Goal: Task Accomplishment & Management: Manage account settings

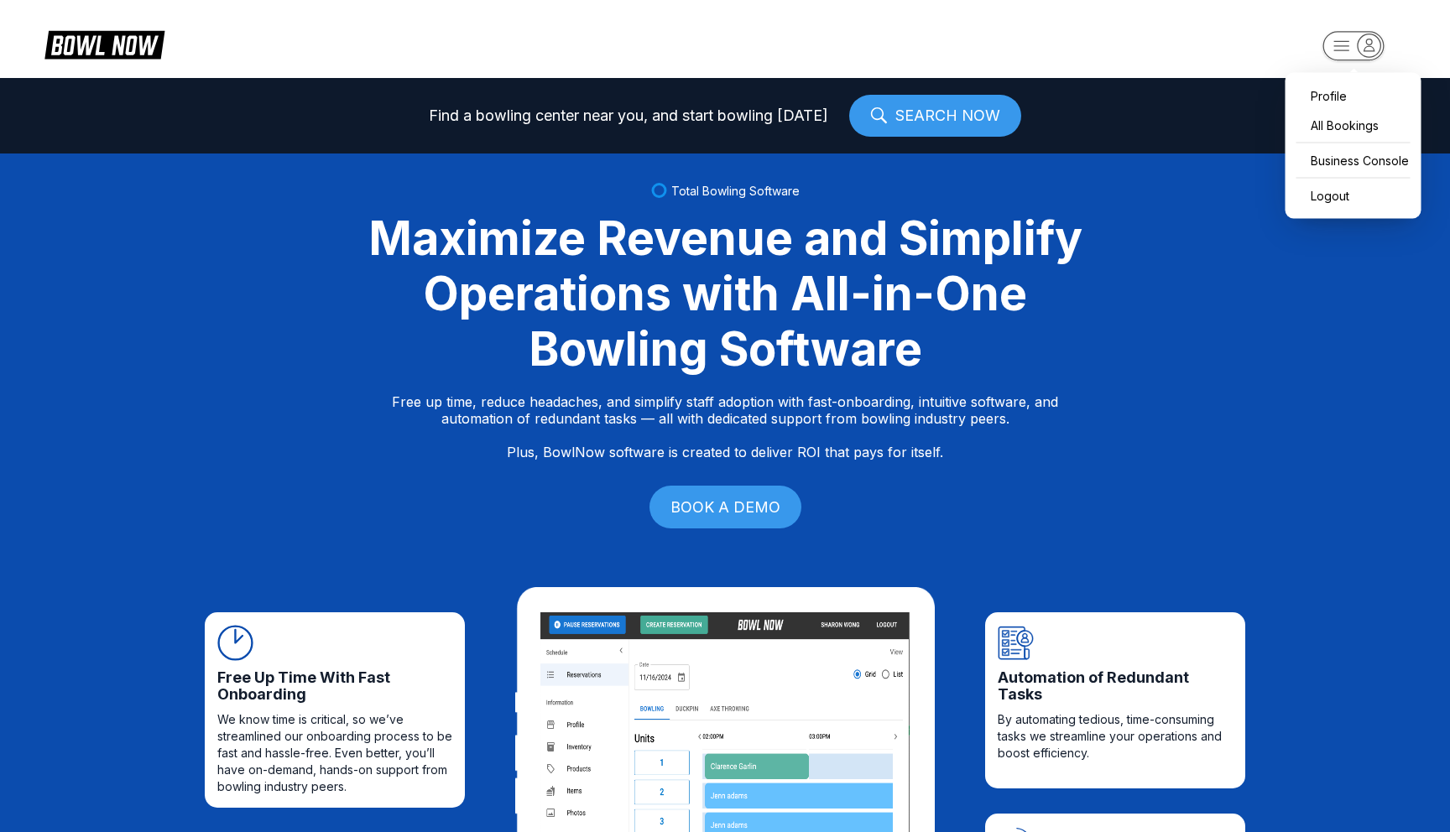
click at [1329, 50] on rect "button" at bounding box center [1352, 45] width 61 height 29
click at [1360, 175] on div "Business Console" at bounding box center [1353, 160] width 119 height 29
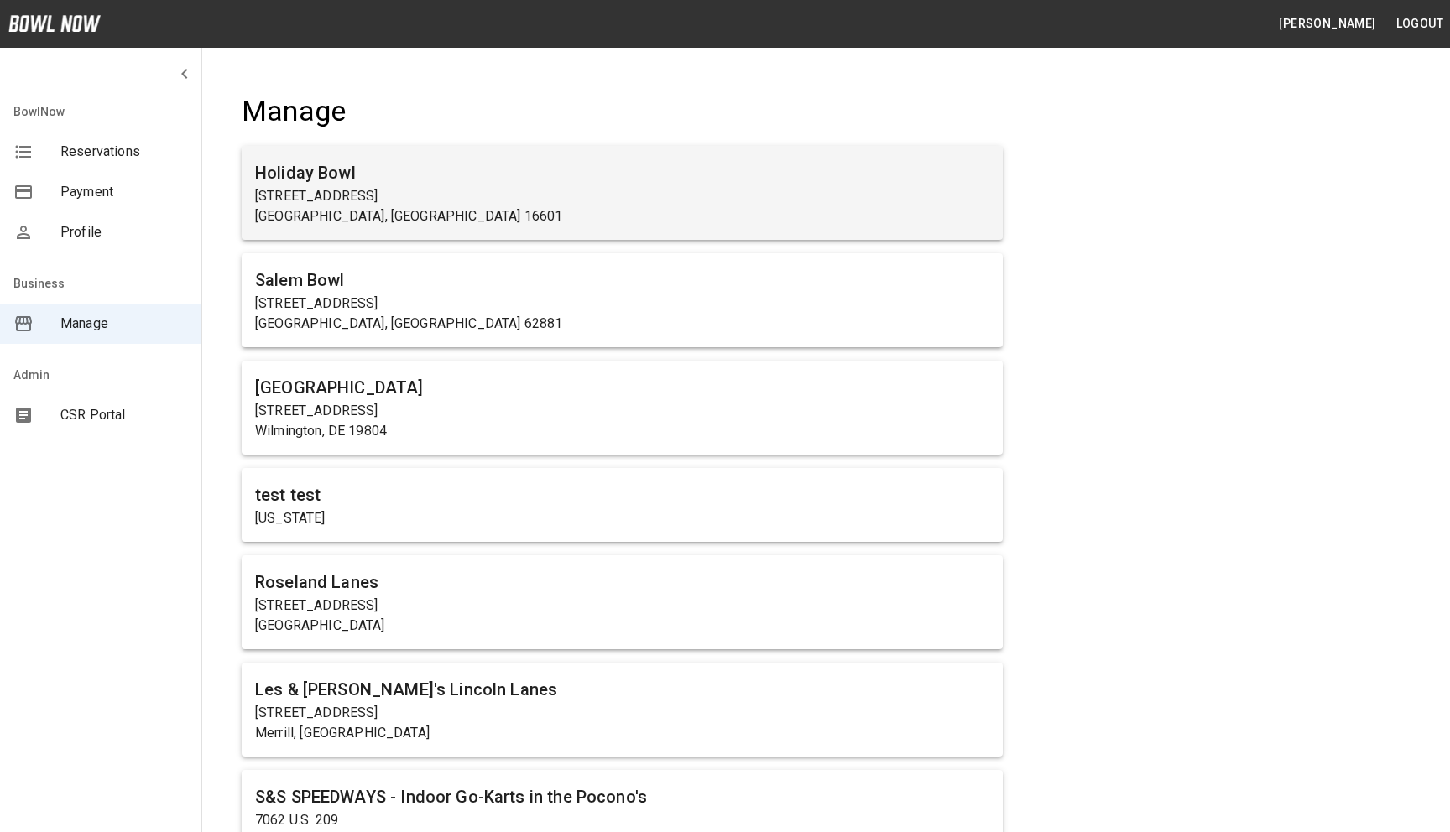
click at [413, 205] on p "[STREET_ADDRESS]" at bounding box center [622, 196] width 734 height 20
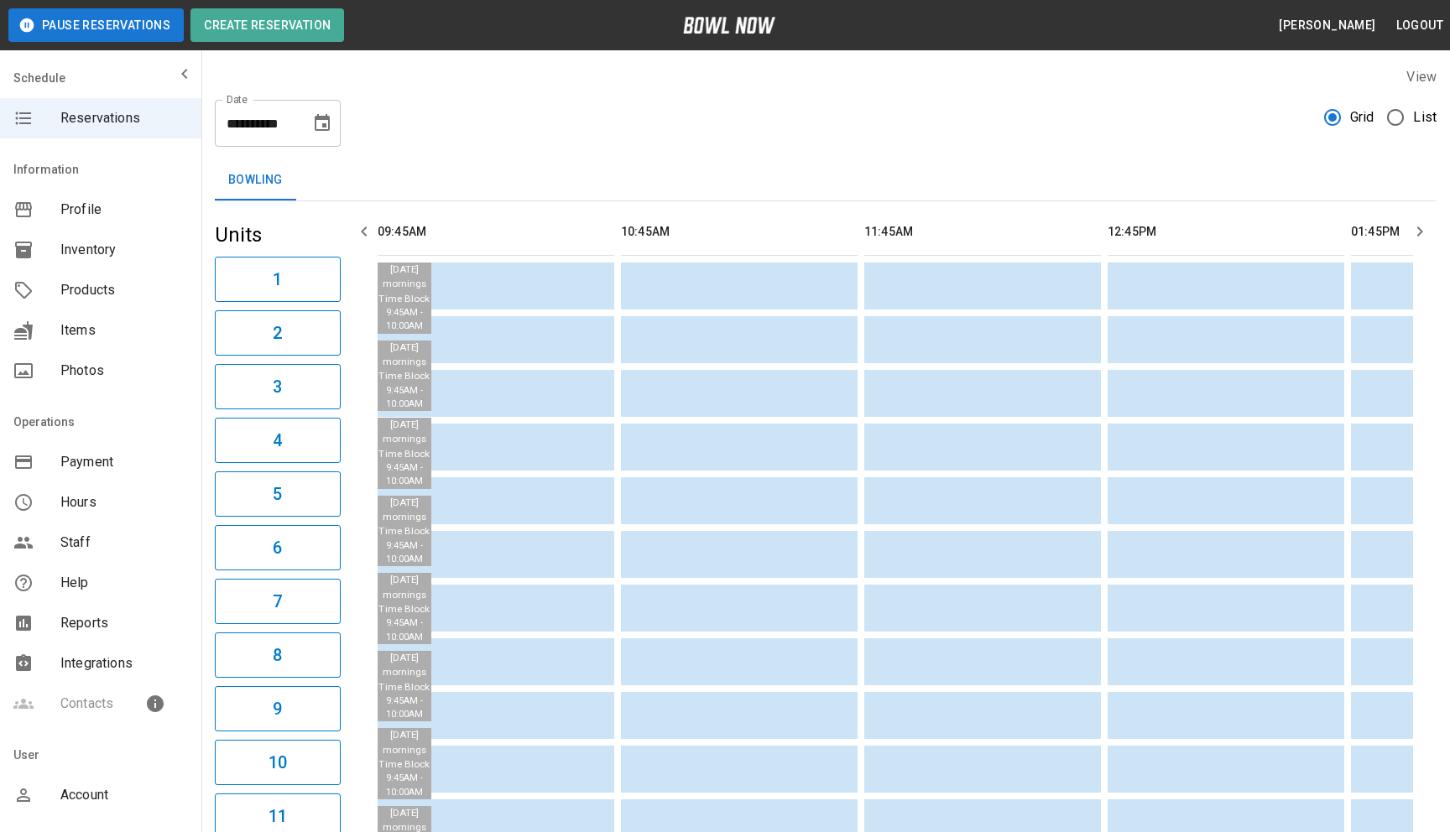
scroll to position [0, 1217]
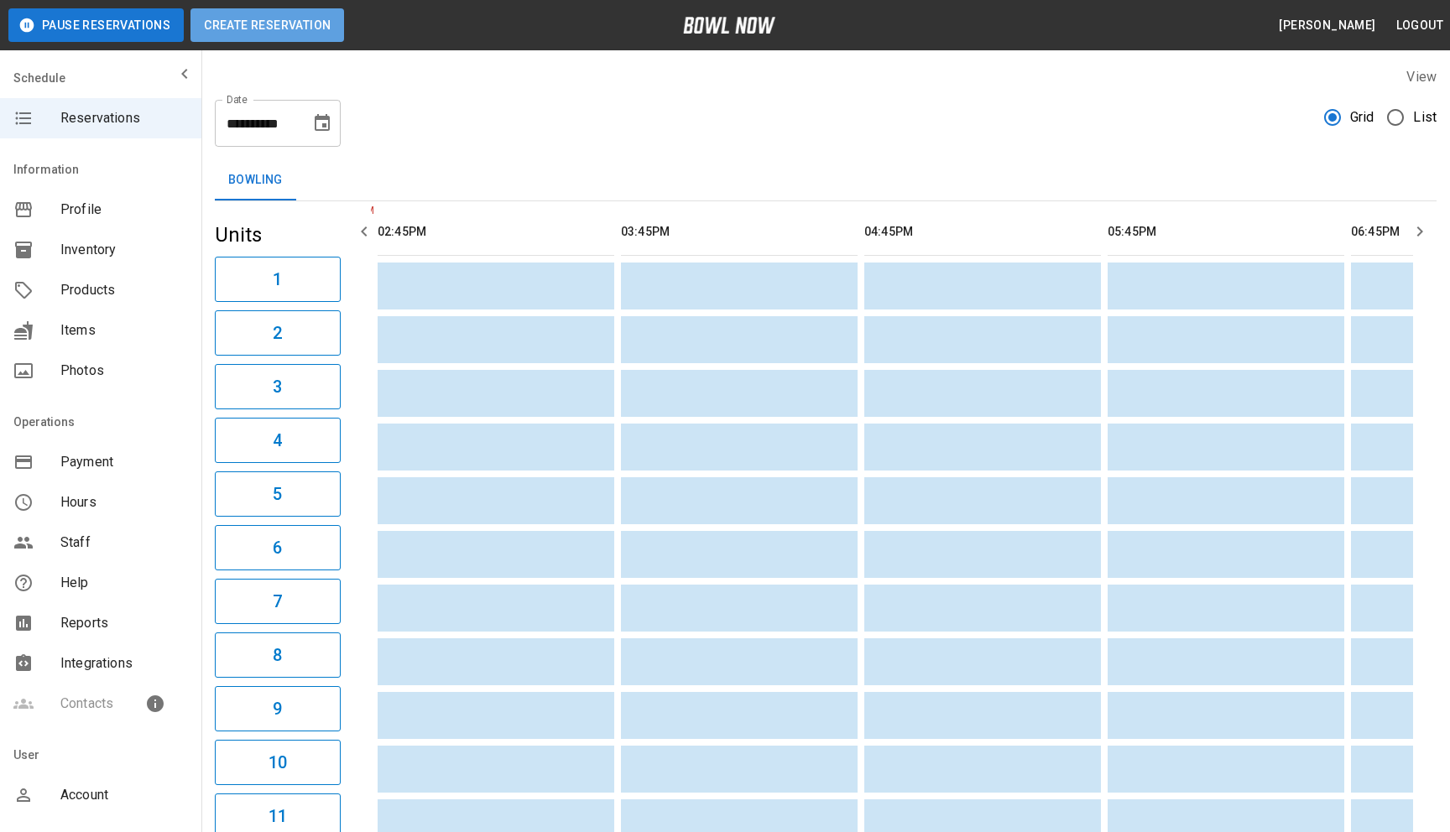
click at [284, 34] on button "Create Reservation" at bounding box center [267, 25] width 154 height 34
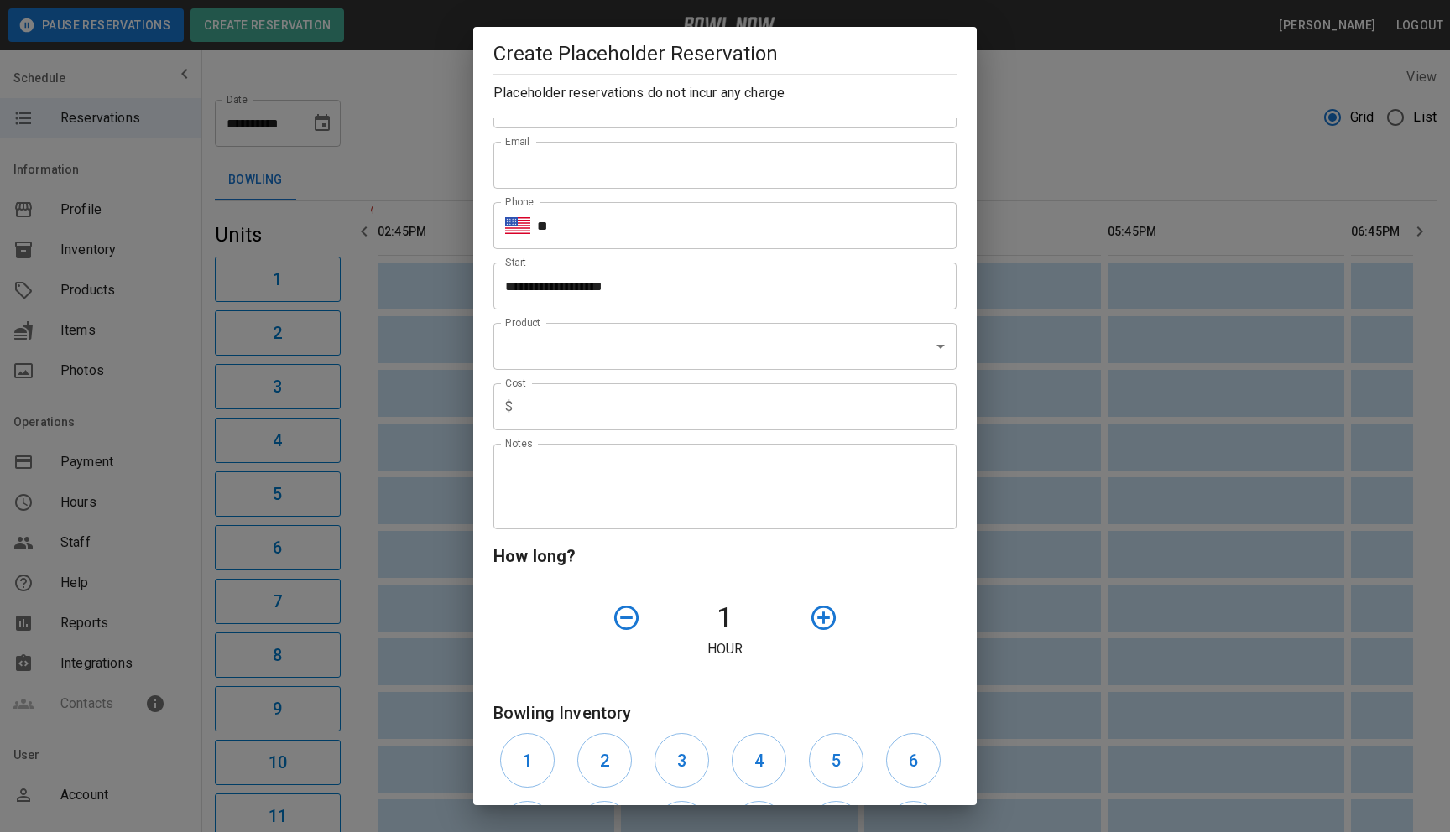
scroll to position [53, 0]
click at [683, 411] on input "text" at bounding box center [737, 406] width 437 height 47
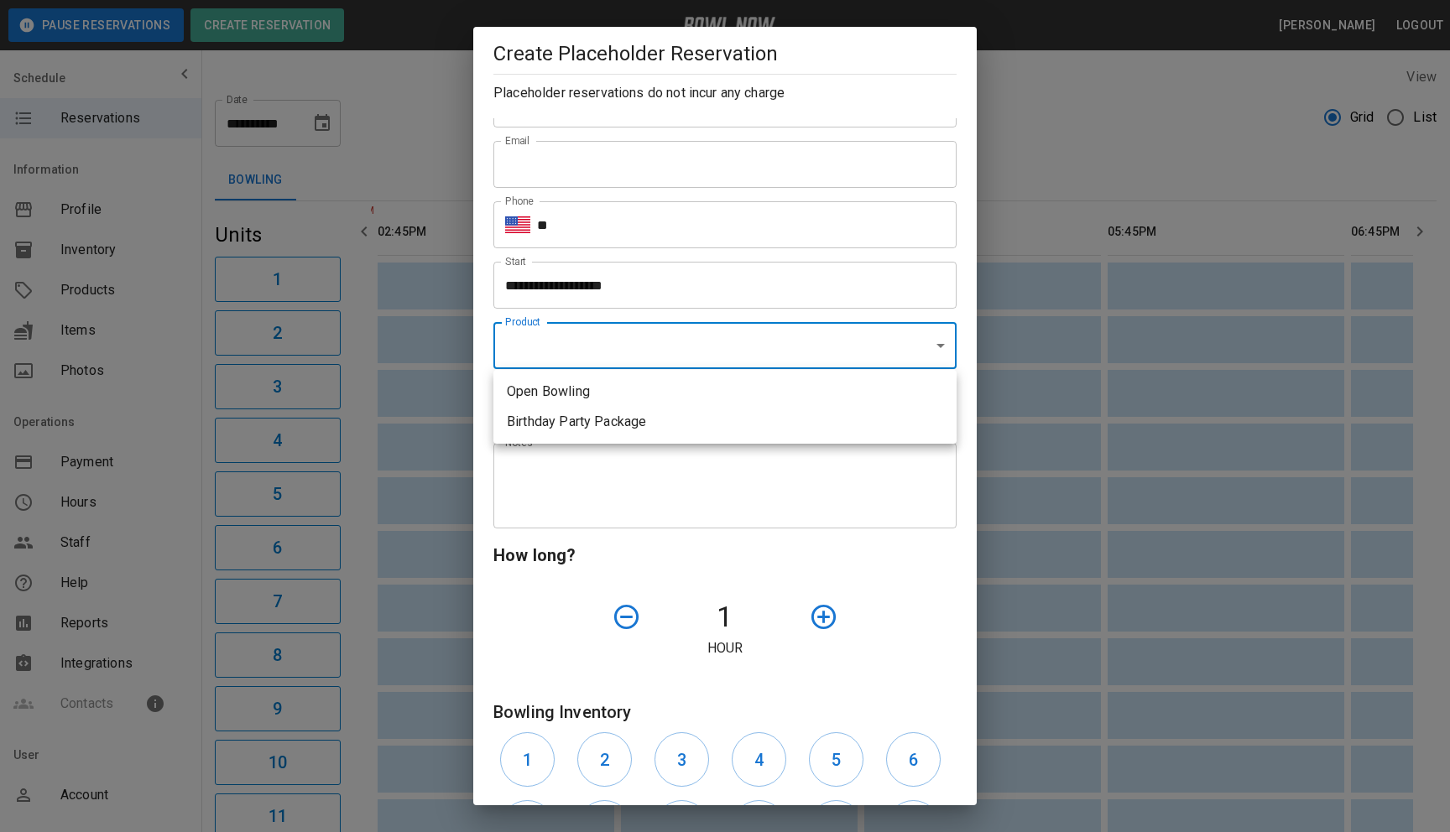
click at [675, 394] on li "Open Bowling" at bounding box center [724, 392] width 463 height 30
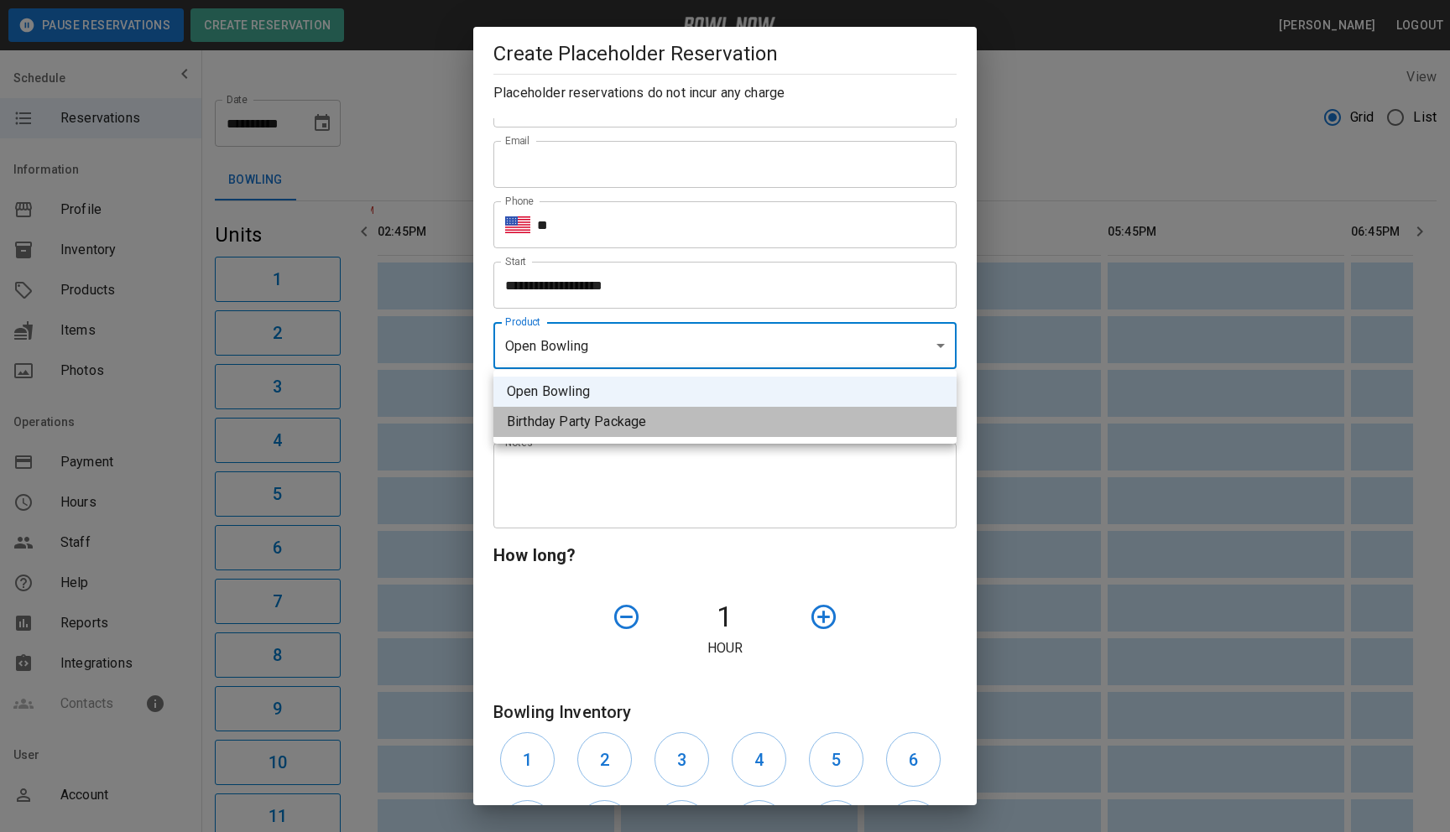
click at [686, 434] on li "Birthday Party Package" at bounding box center [724, 422] width 463 height 30
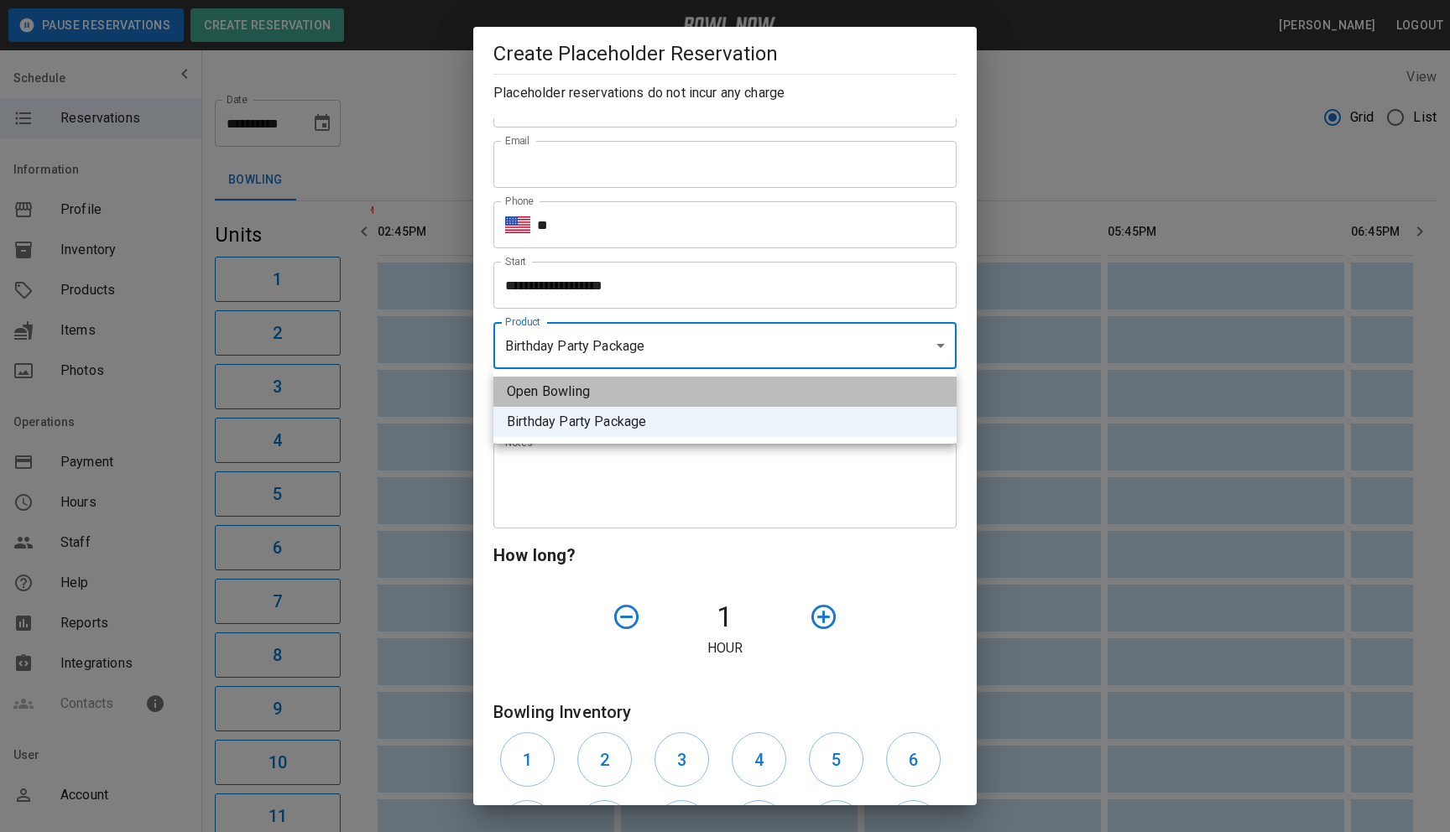
click at [670, 393] on li "Open Bowling" at bounding box center [724, 392] width 463 height 30
type input "**********"
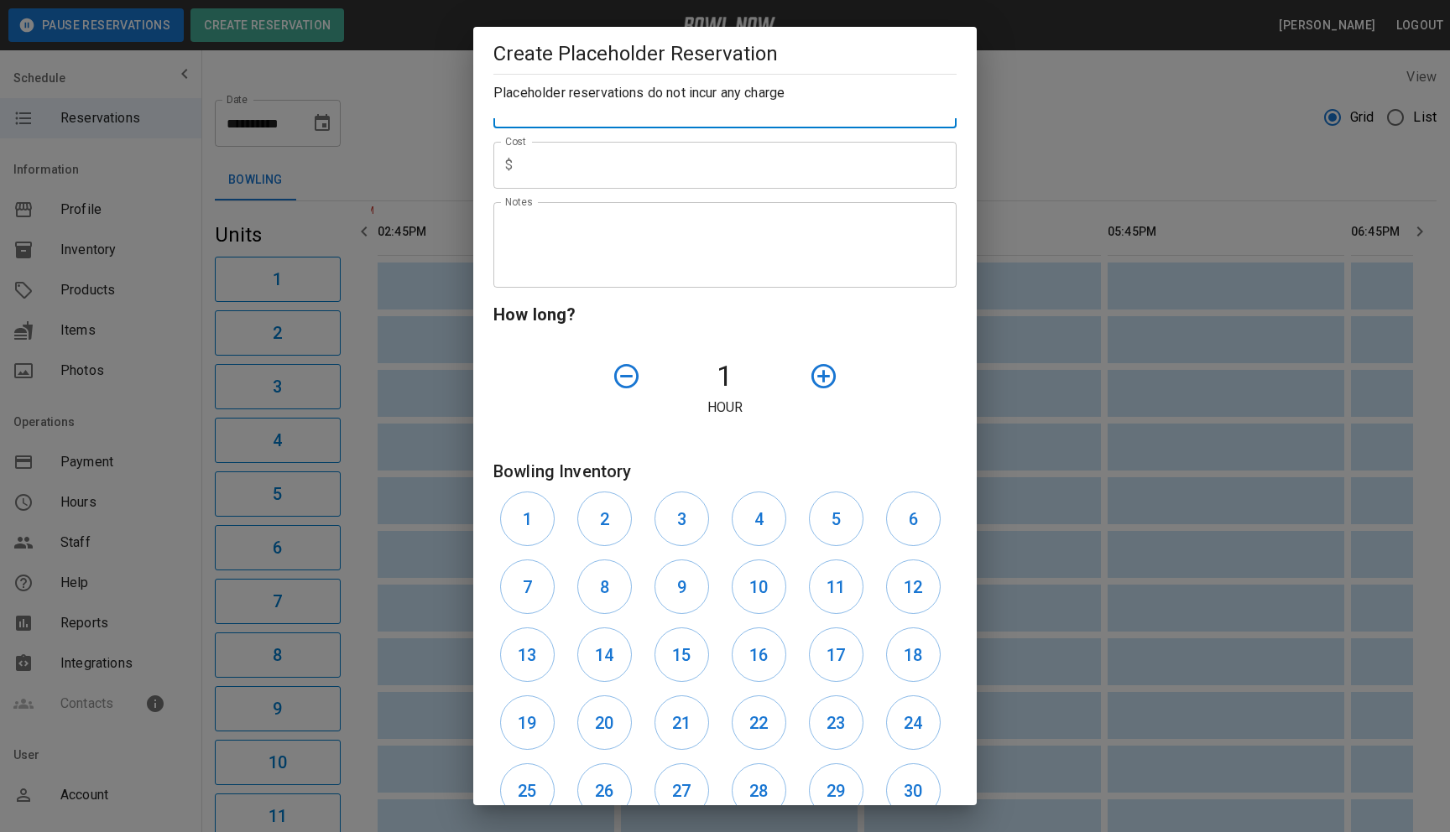
scroll to position [0, 0]
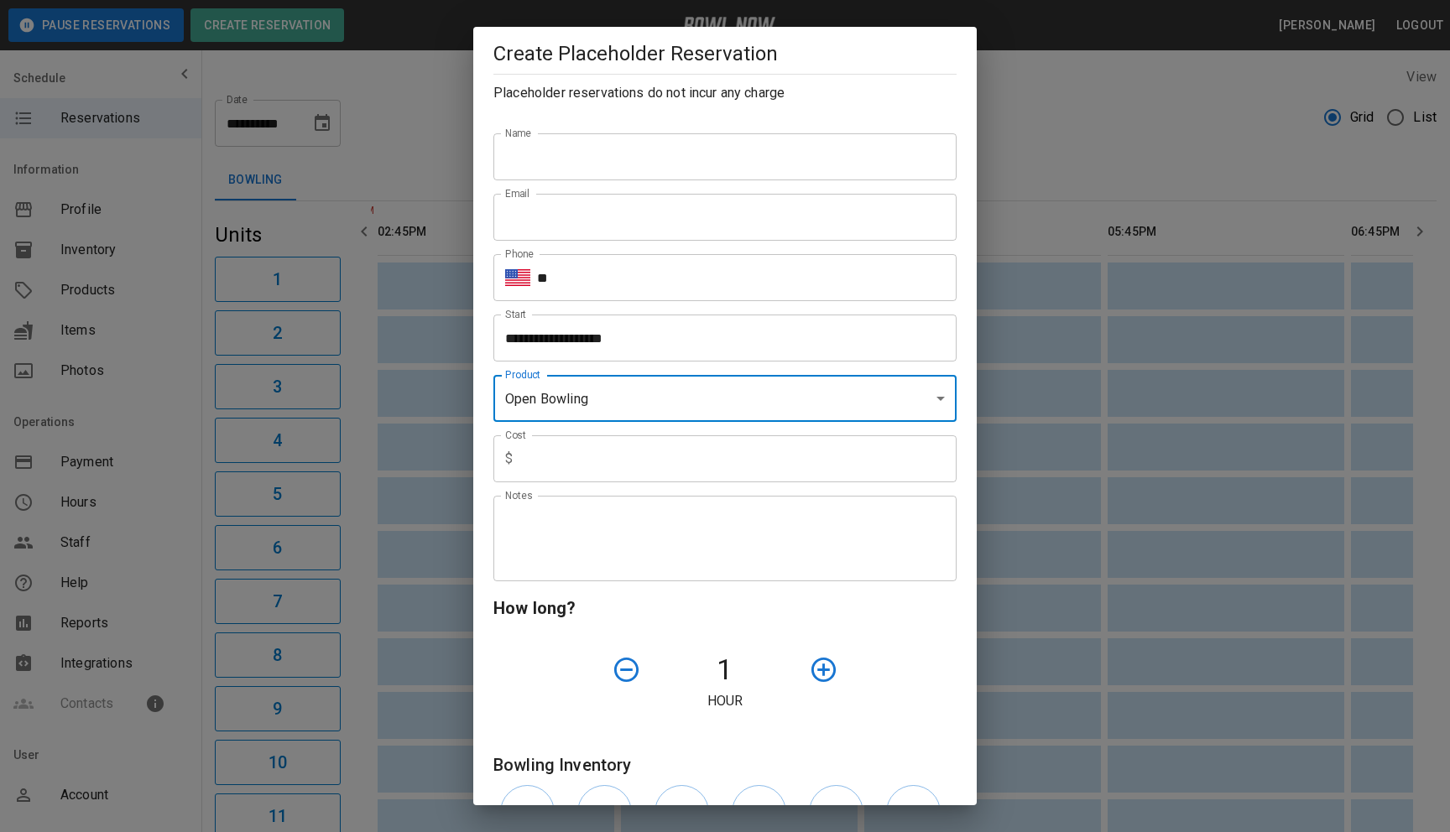
click at [388, 365] on div "**********" at bounding box center [725, 416] width 1450 height 832
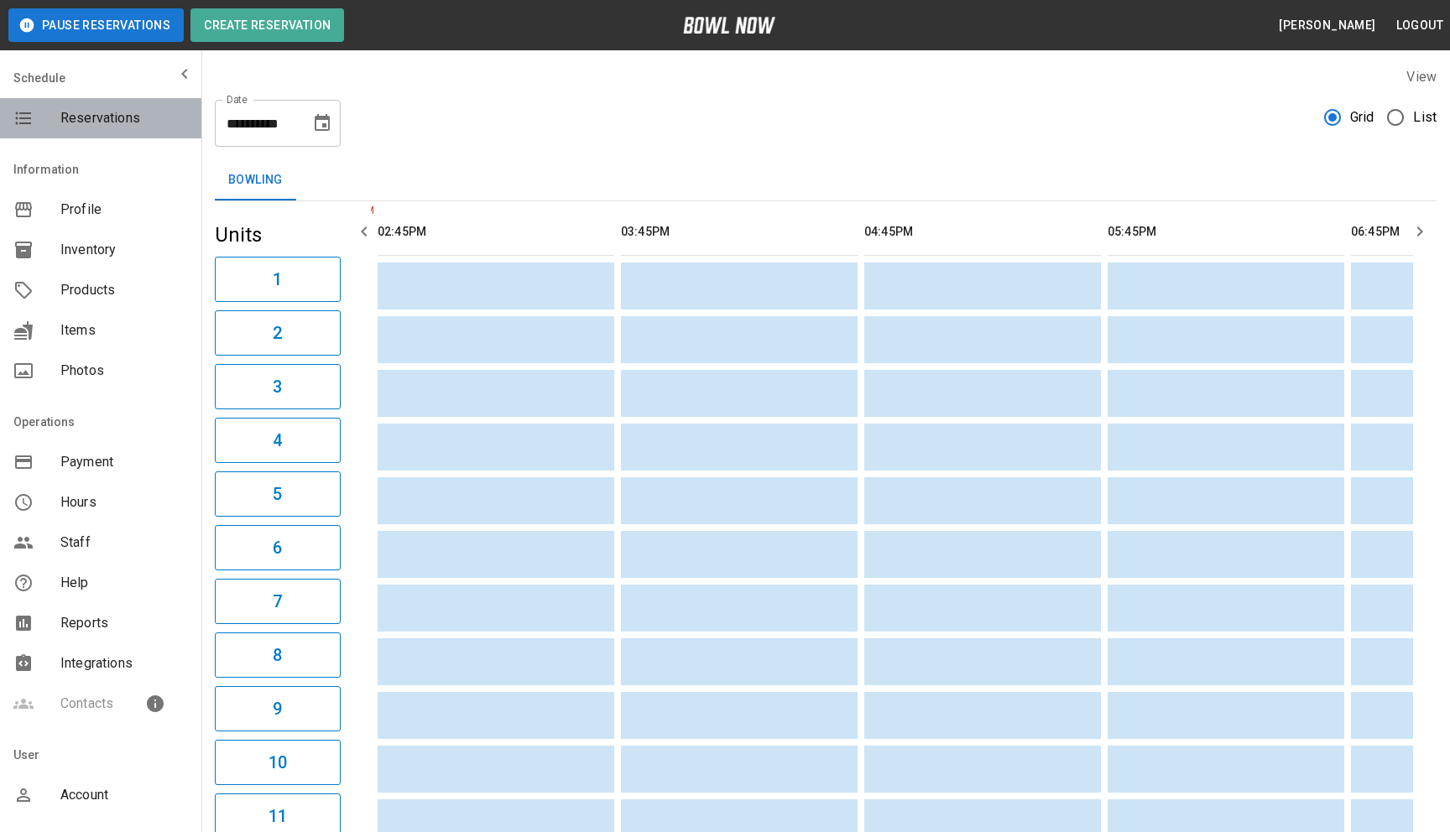
click at [105, 115] on span "Reservations" at bounding box center [124, 118] width 128 height 20
click at [81, 200] on span "Profile" at bounding box center [124, 210] width 128 height 20
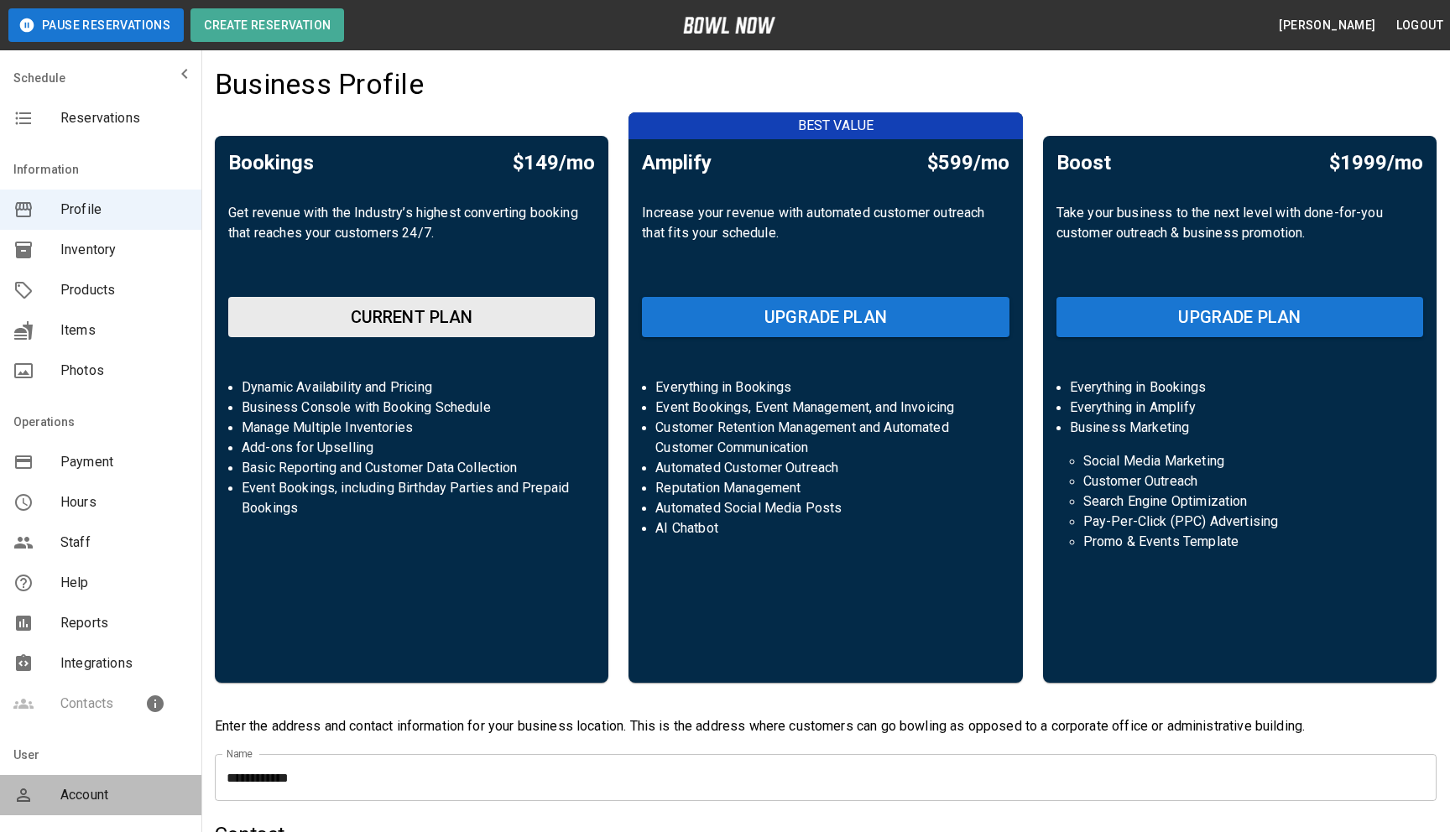
click at [96, 790] on span "Account" at bounding box center [124, 795] width 128 height 20
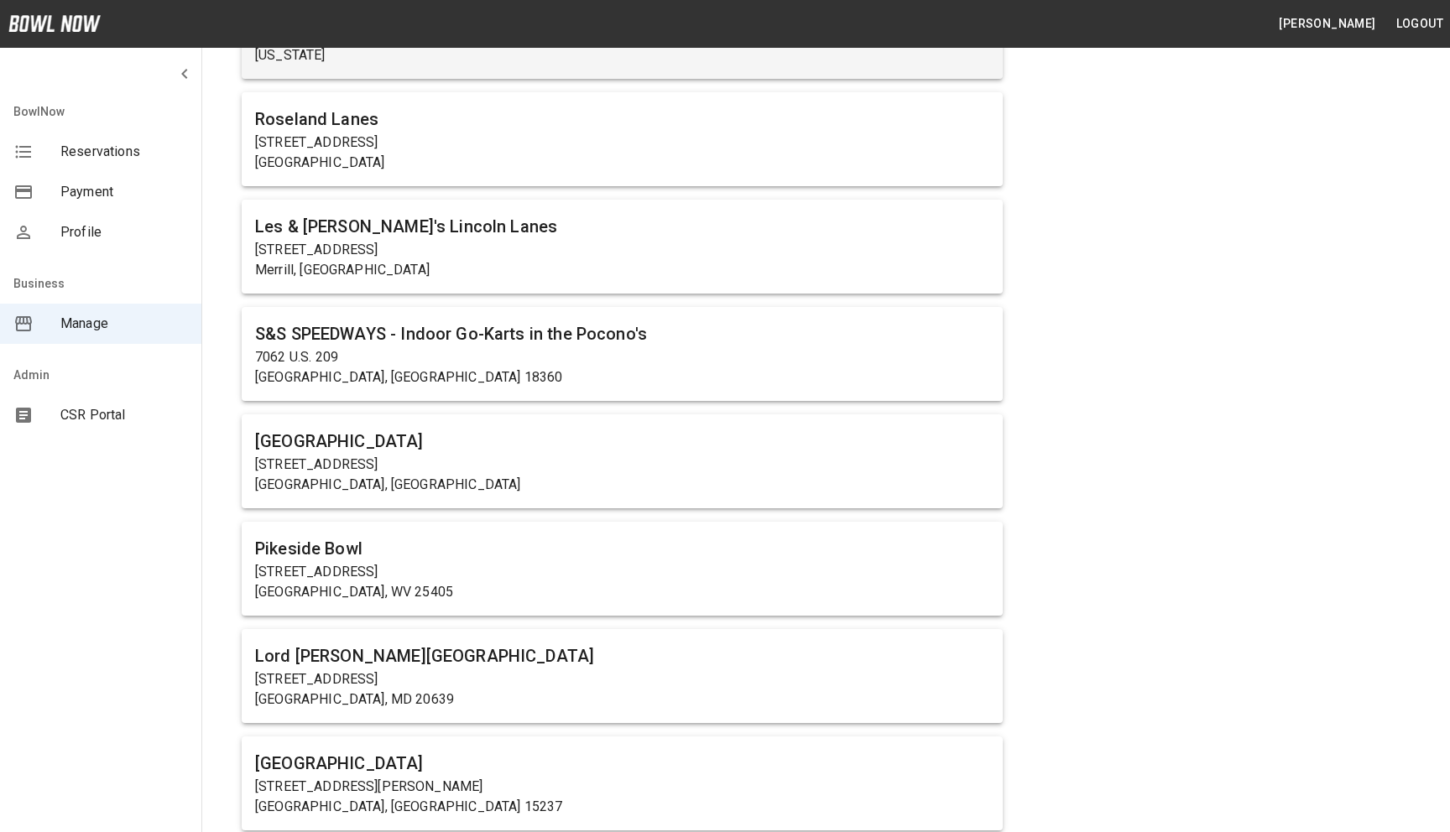
scroll to position [889, 0]
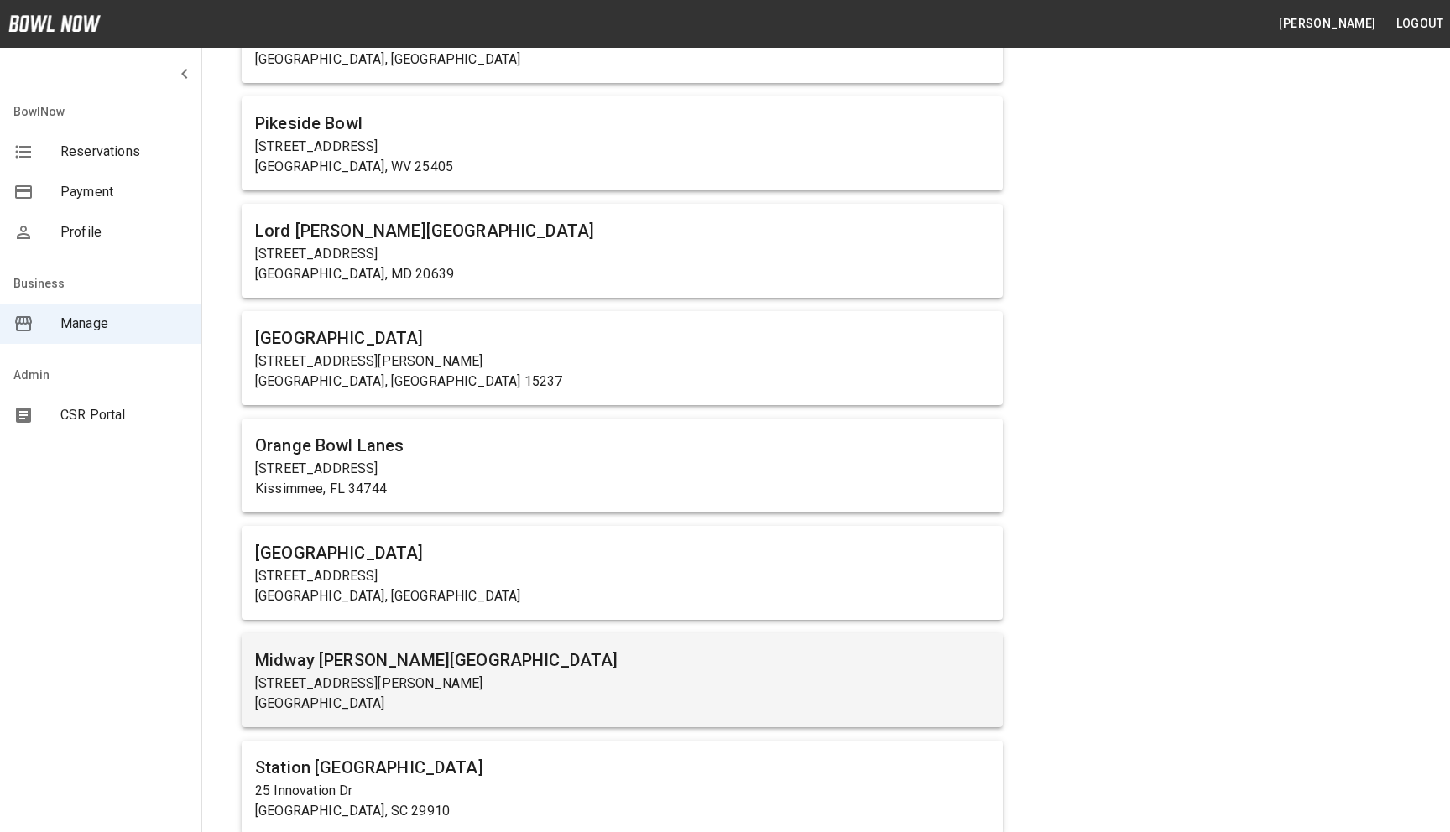
click at [473, 635] on div "Midway Bowling - Carlisle 1561 Holly Pike Carlisle, PA 17015" at bounding box center [622, 681] width 761 height 94
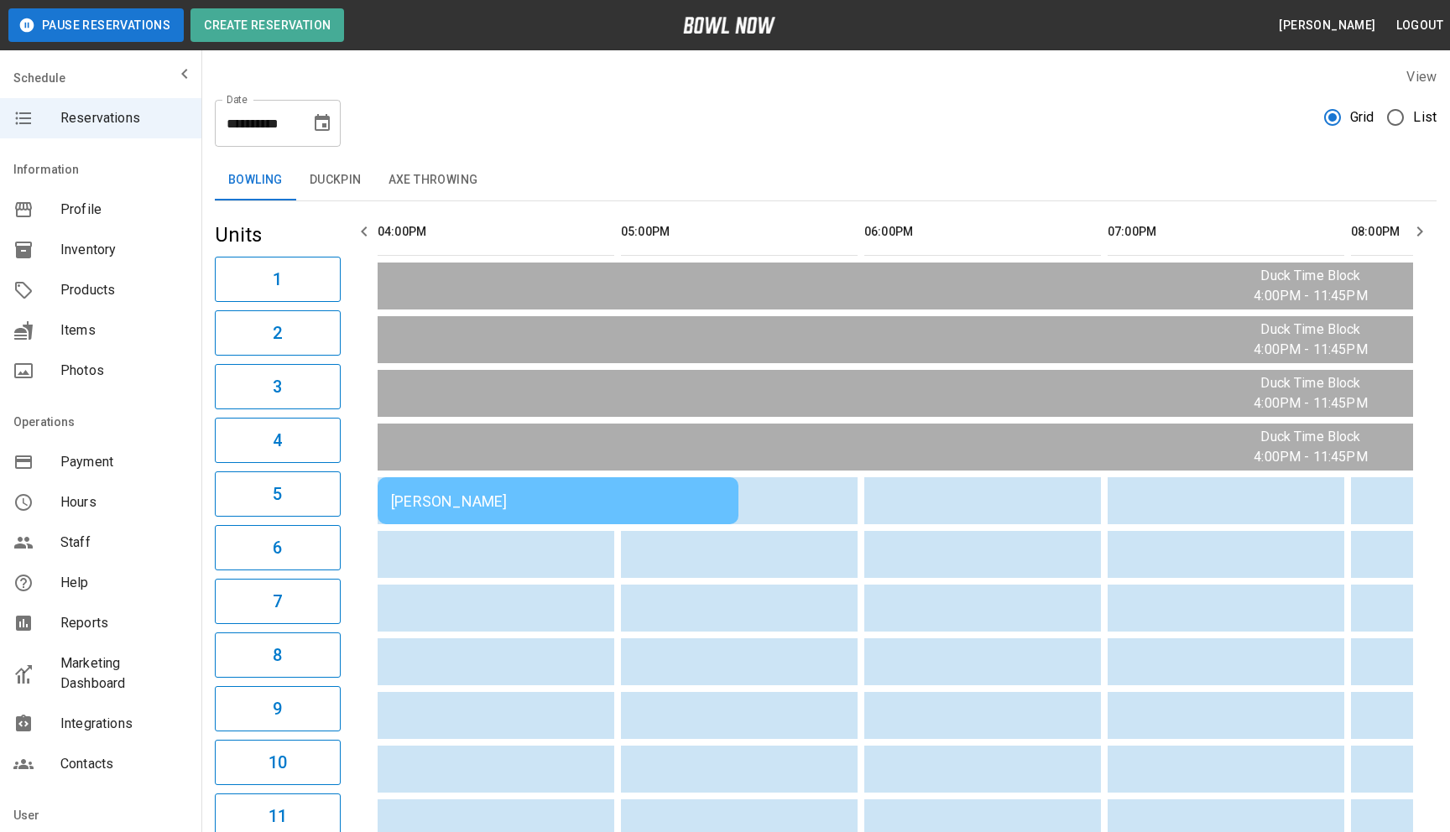
click at [633, 613] on td "sticky table" at bounding box center [650, 608] width 55 height 47
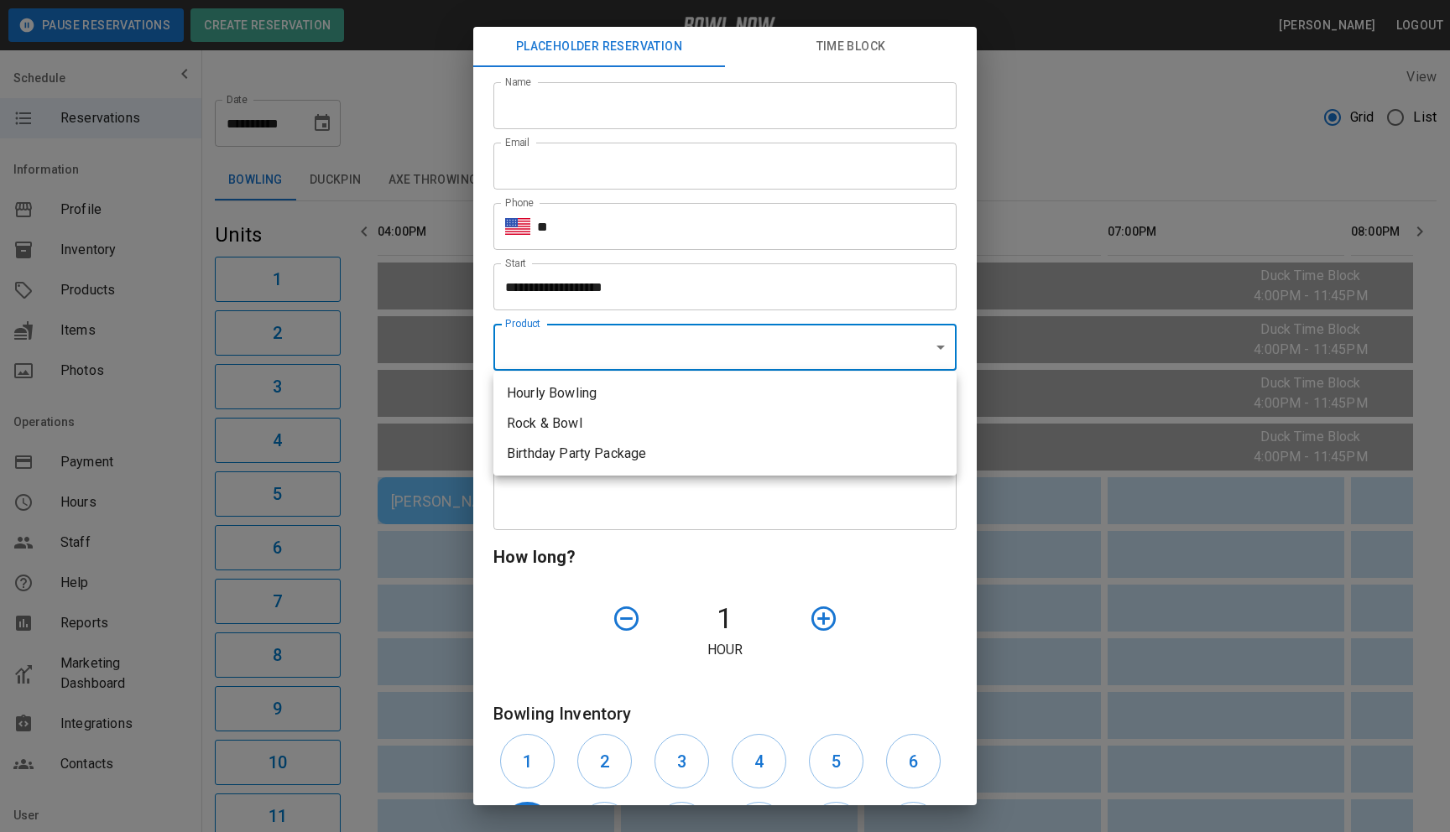
click at [432, 587] on div at bounding box center [725, 416] width 1450 height 832
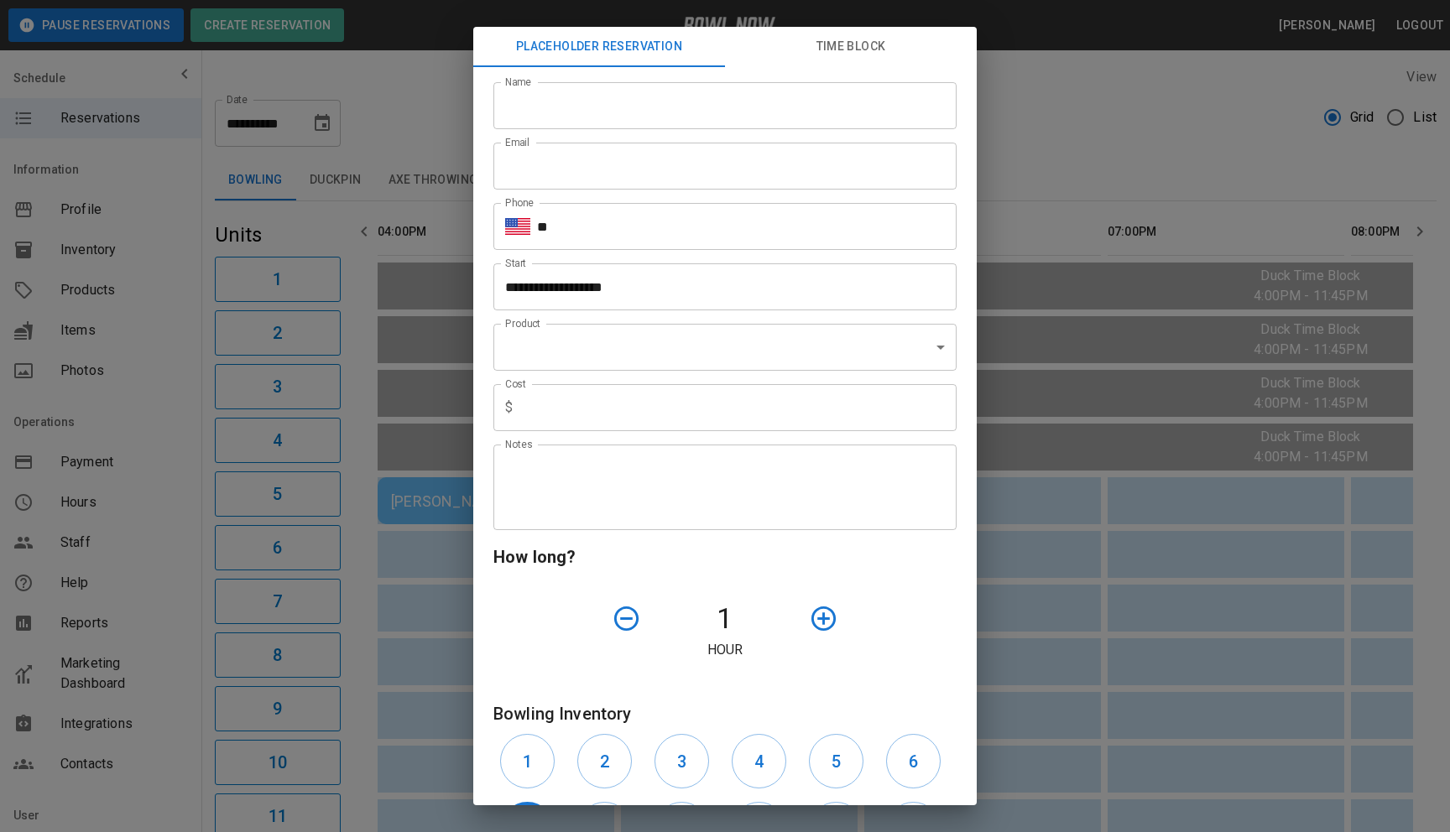
click at [316, 181] on div "**********" at bounding box center [725, 416] width 1450 height 832
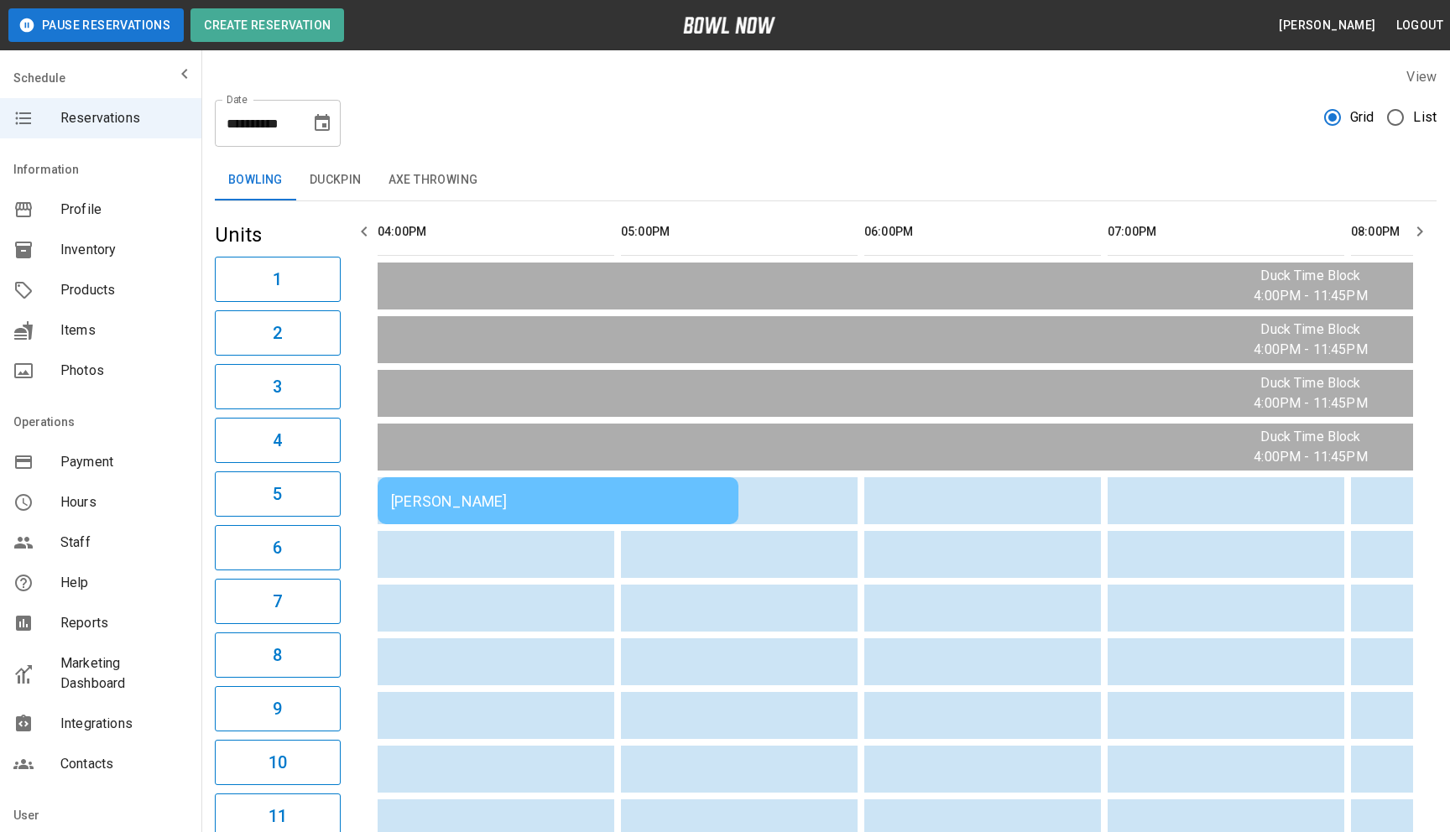
click at [316, 181] on button "Duckpin" at bounding box center [335, 180] width 79 height 40
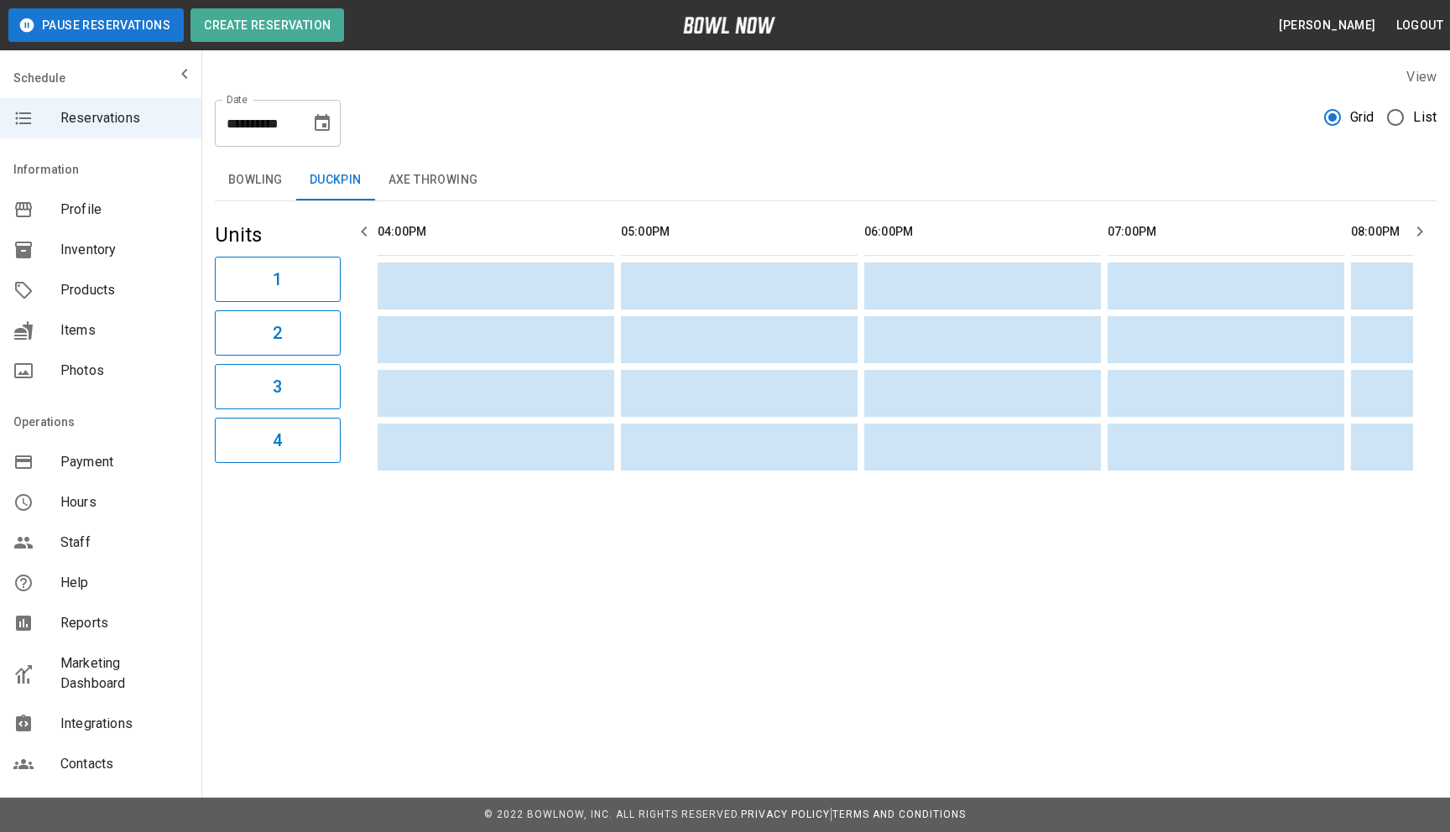
click at [717, 368] on table "sticky table" at bounding box center [1354, 339] width 1967 height 276
click at [709, 388] on td "sticky table" at bounding box center [711, 393] width 55 height 47
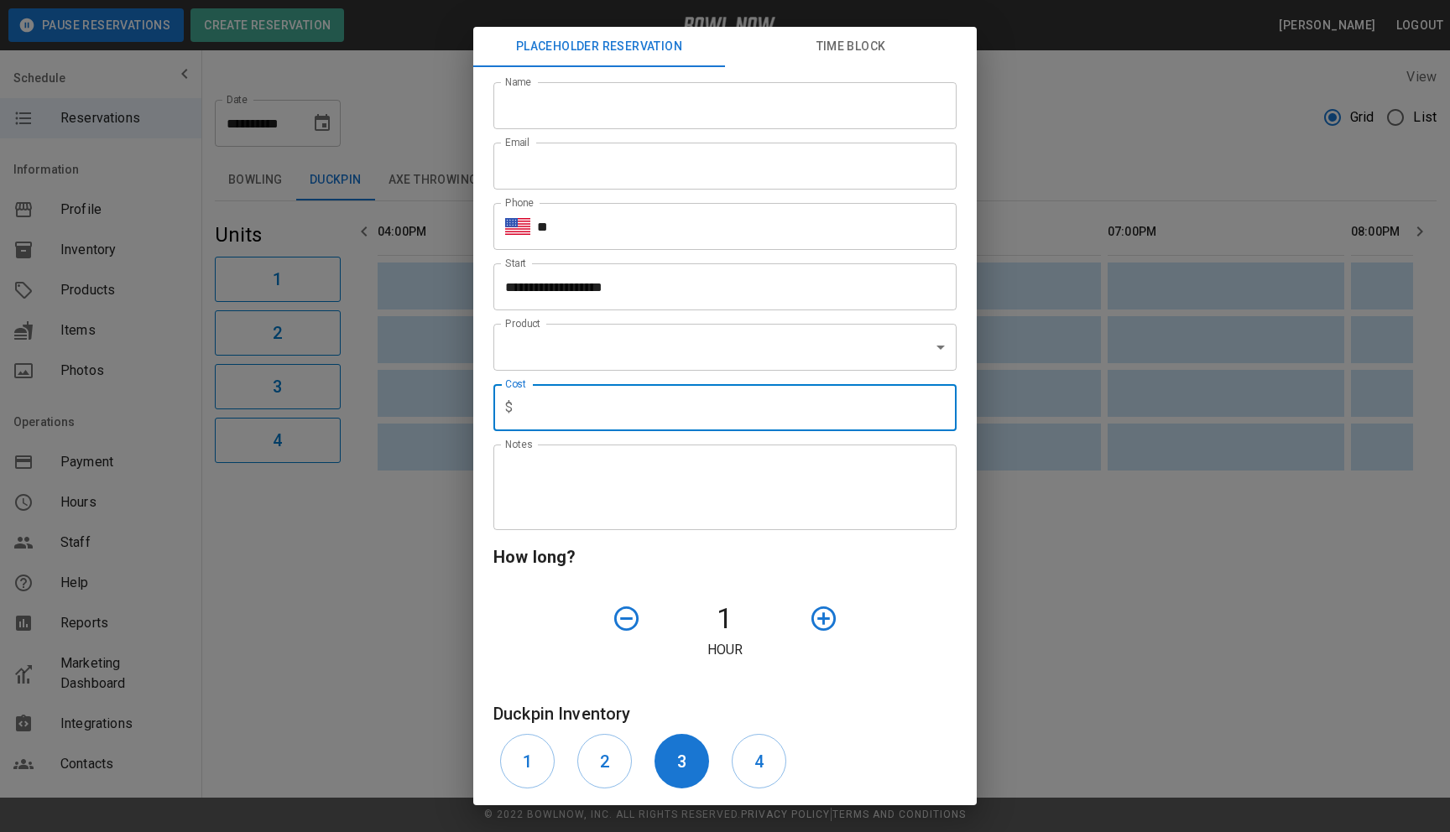
click at [714, 430] on input "text" at bounding box center [737, 407] width 437 height 47
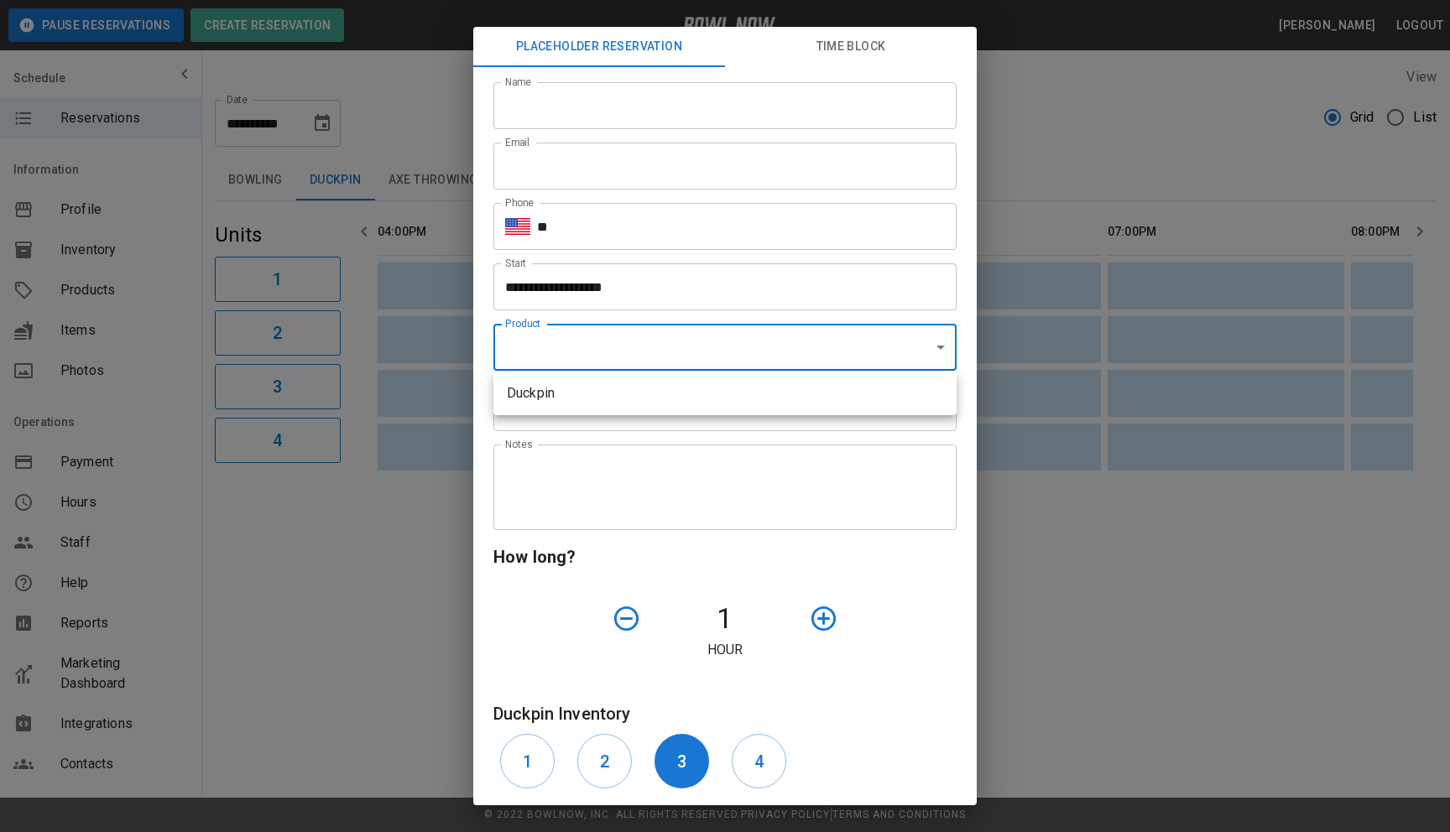
click at [708, 391] on li "Duckpin" at bounding box center [724, 393] width 463 height 30
type input "**********"
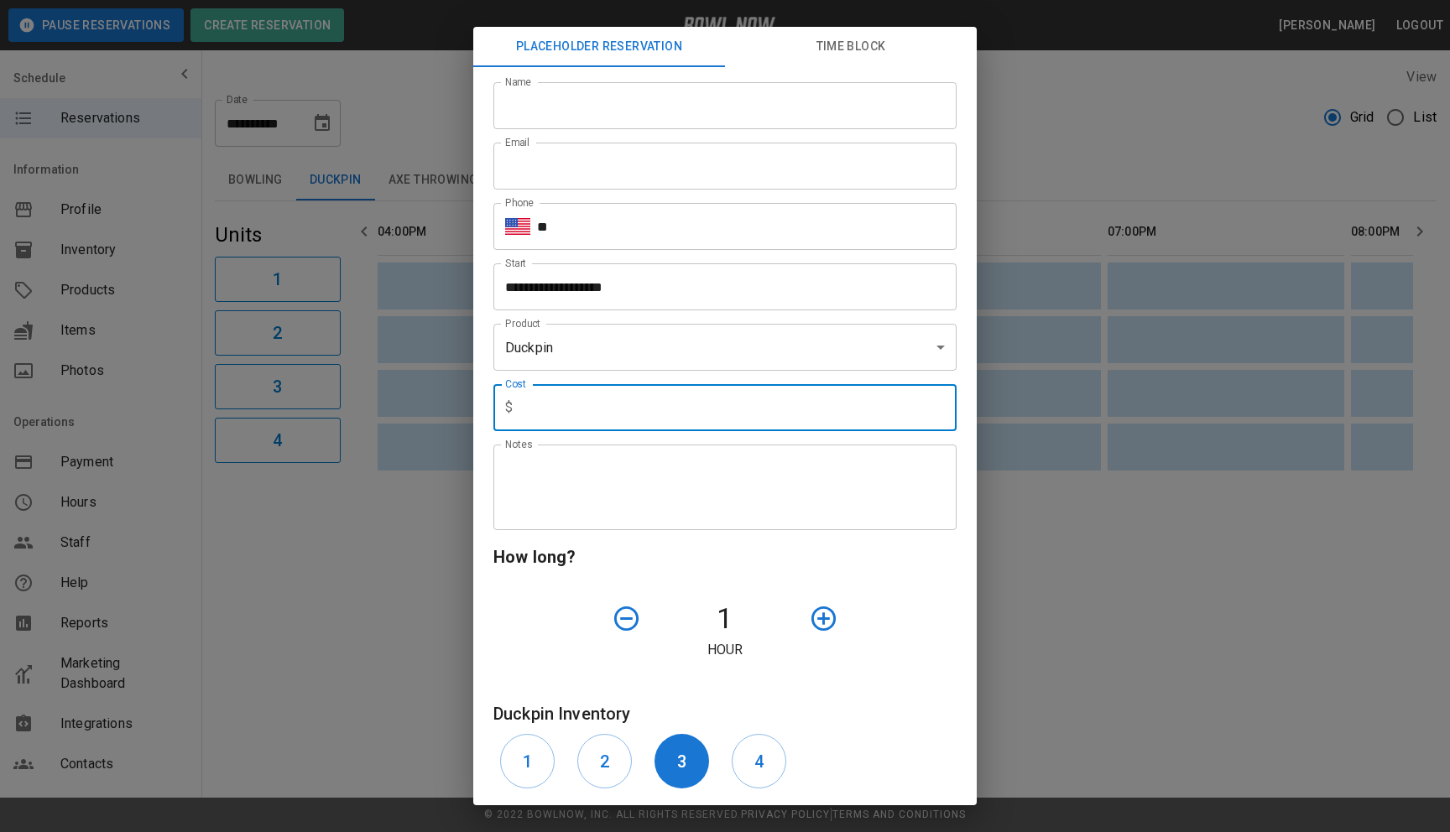
click at [696, 404] on input "text" at bounding box center [737, 407] width 437 height 47
type input "**"
click at [411, 289] on div "**********" at bounding box center [725, 416] width 1450 height 832
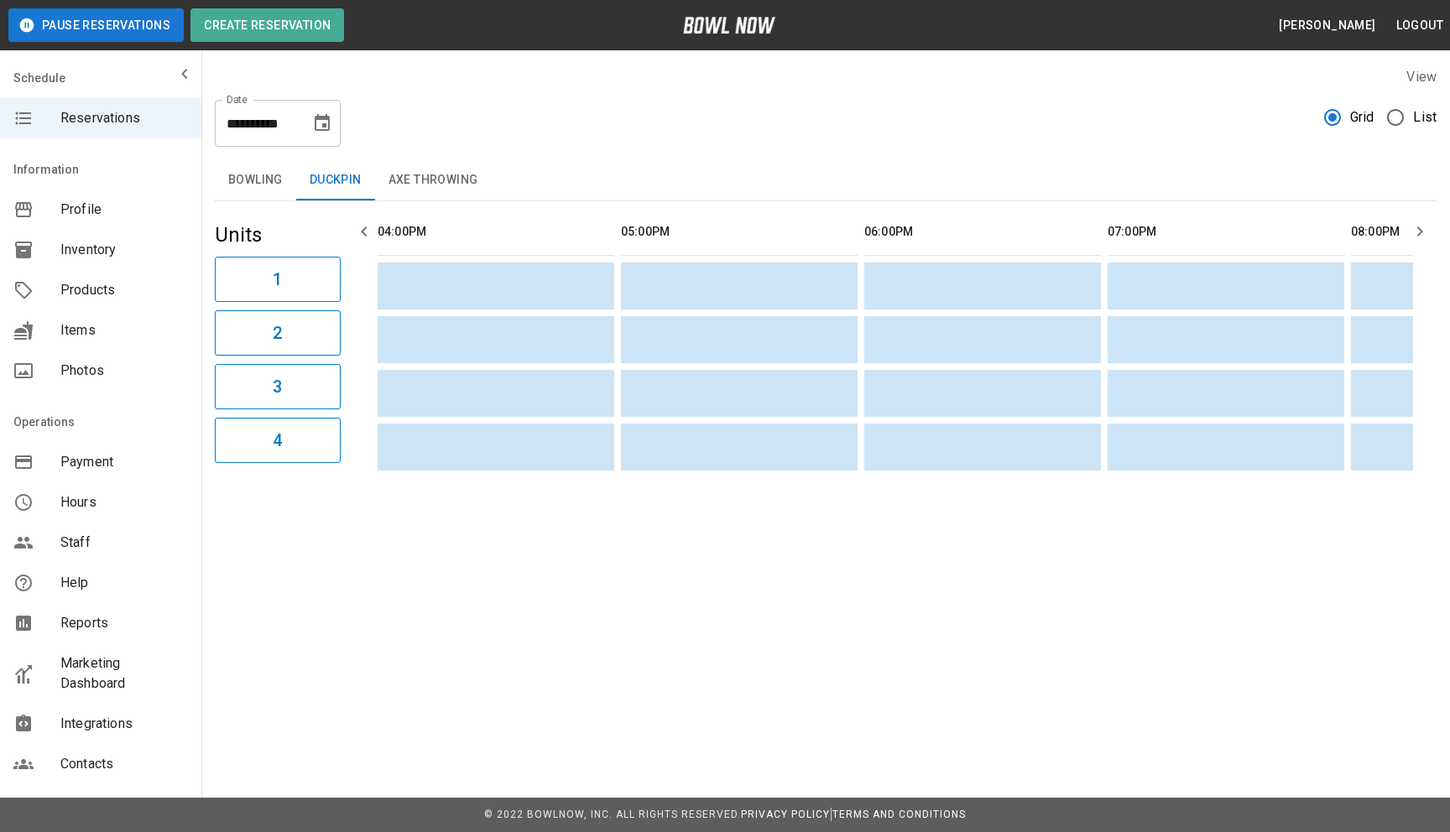
click at [258, 180] on button "Bowling" at bounding box center [255, 180] width 81 height 40
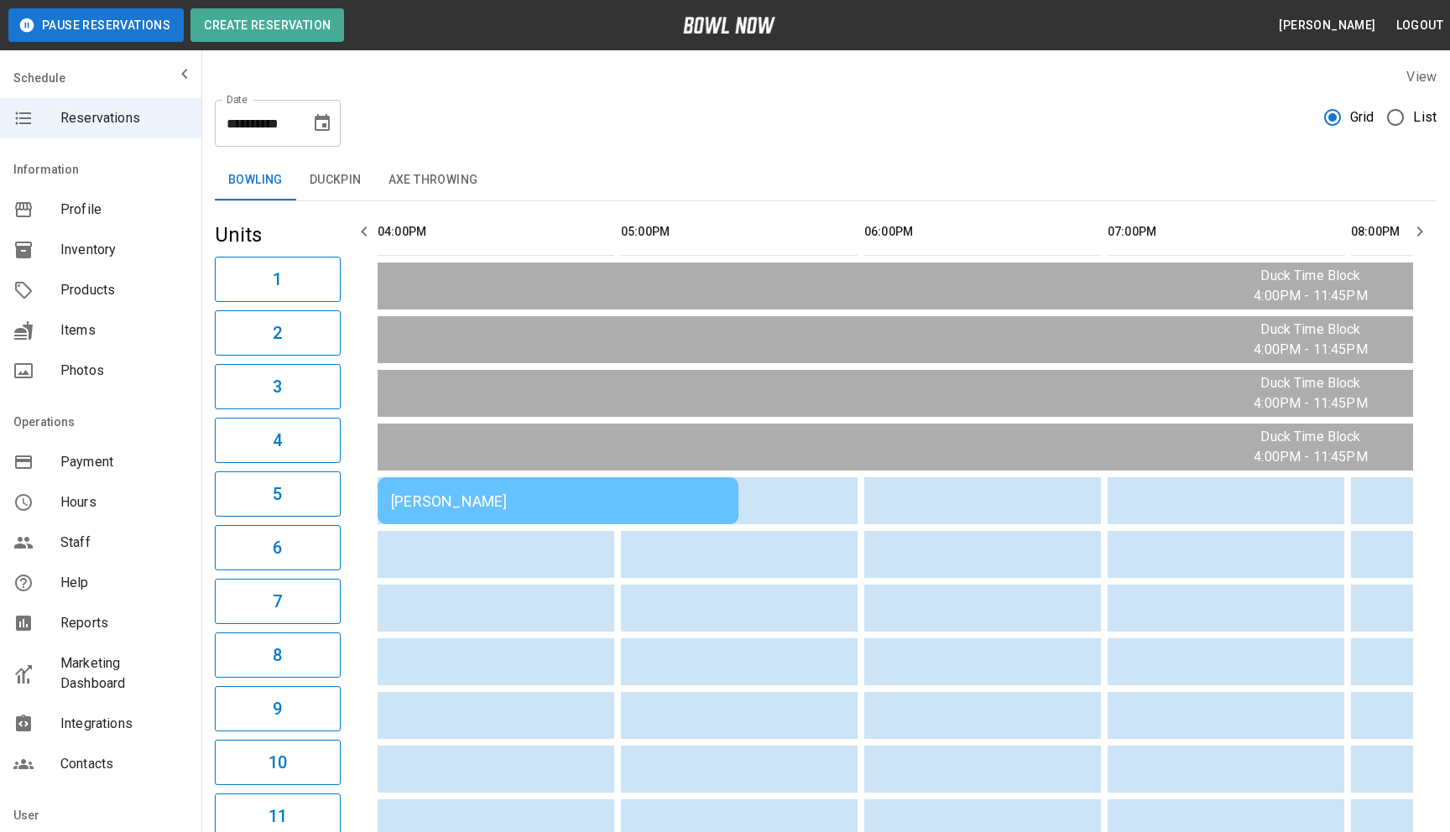
click at [331, 184] on button "Duckpin" at bounding box center [335, 180] width 79 height 40
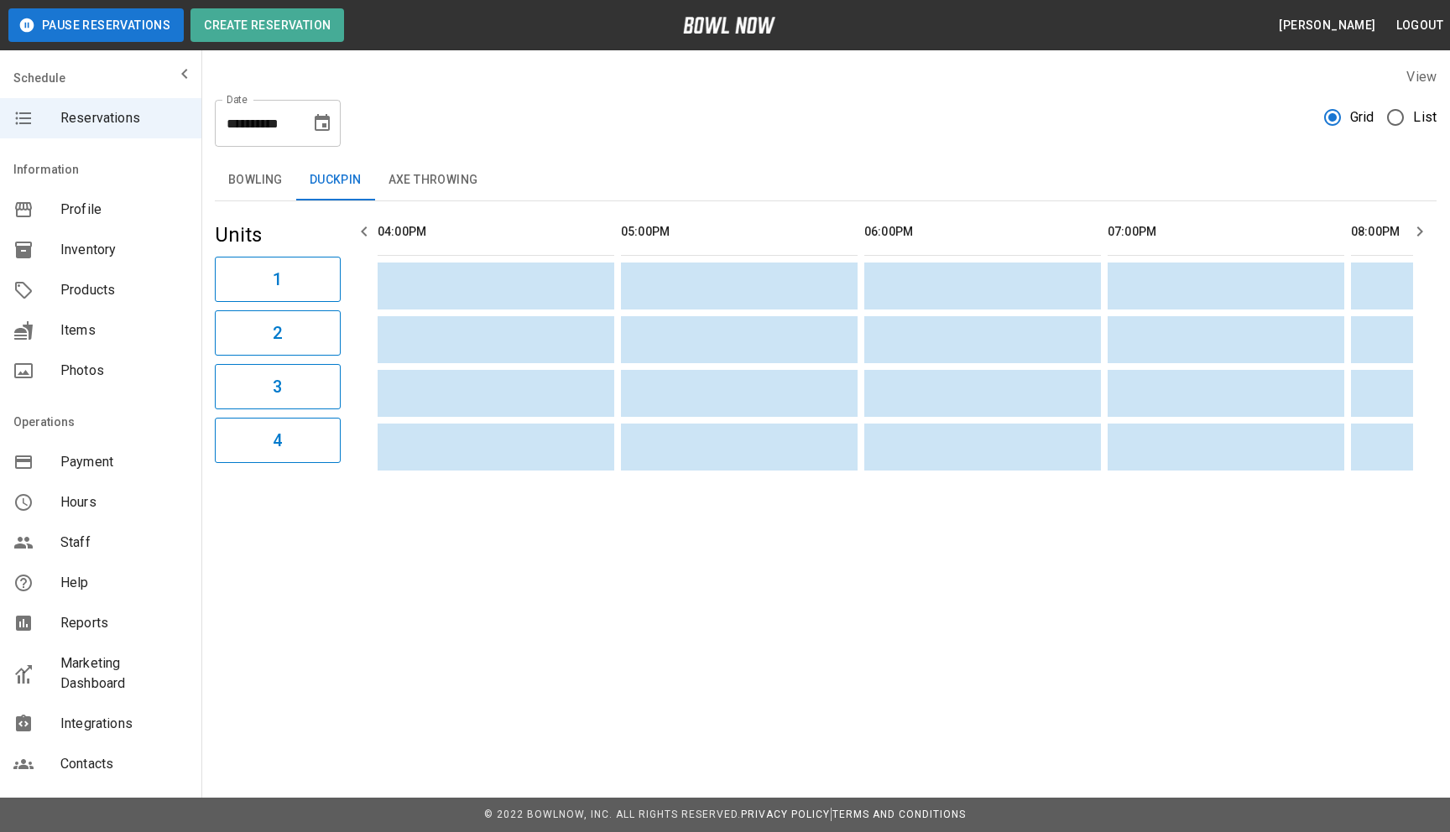
click at [250, 182] on button "Bowling" at bounding box center [255, 180] width 81 height 40
